Goal: Task Accomplishment & Management: Manage account settings

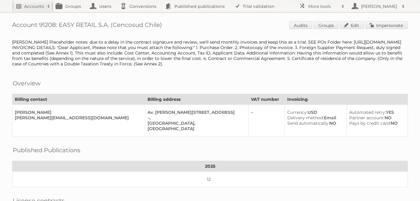
click at [35, 6] on h2 "Accounts" at bounding box center [34, 6] width 20 height 6
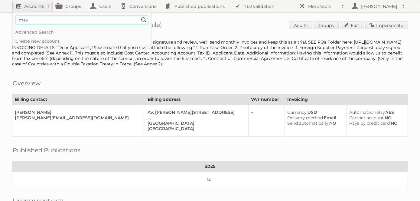
type input"] "may's zona"
click at [139, 15] on input "Search" at bounding box center [143, 19] width 9 height 9
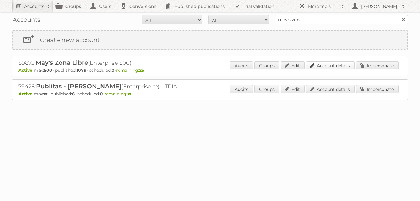
click at [325, 65] on link "Account details" at bounding box center [330, 65] width 49 height 8
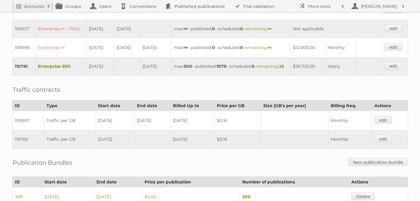
scroll to position [204, 0]
